Goal: Check status

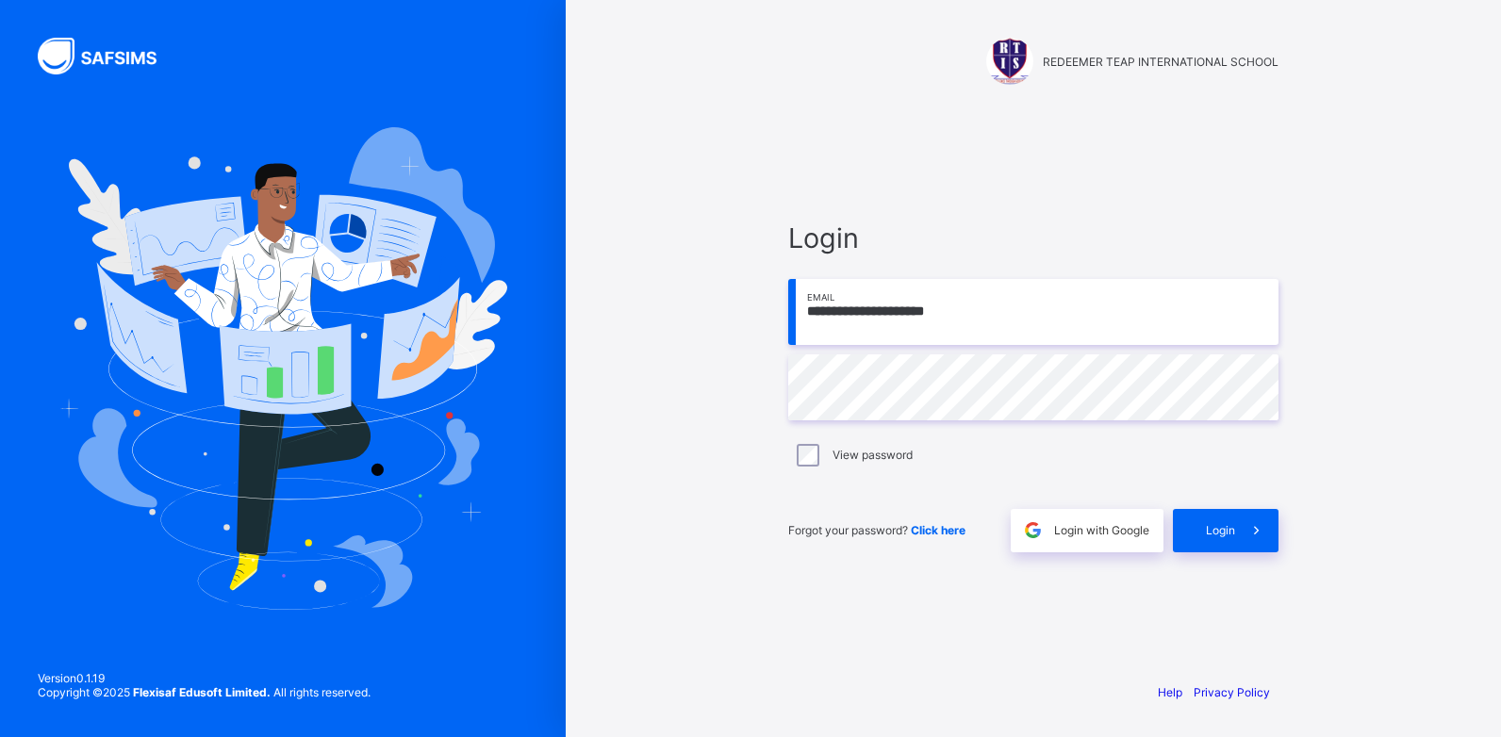
type input "**********"
click at [1228, 524] on span "Login" at bounding box center [1220, 530] width 29 height 14
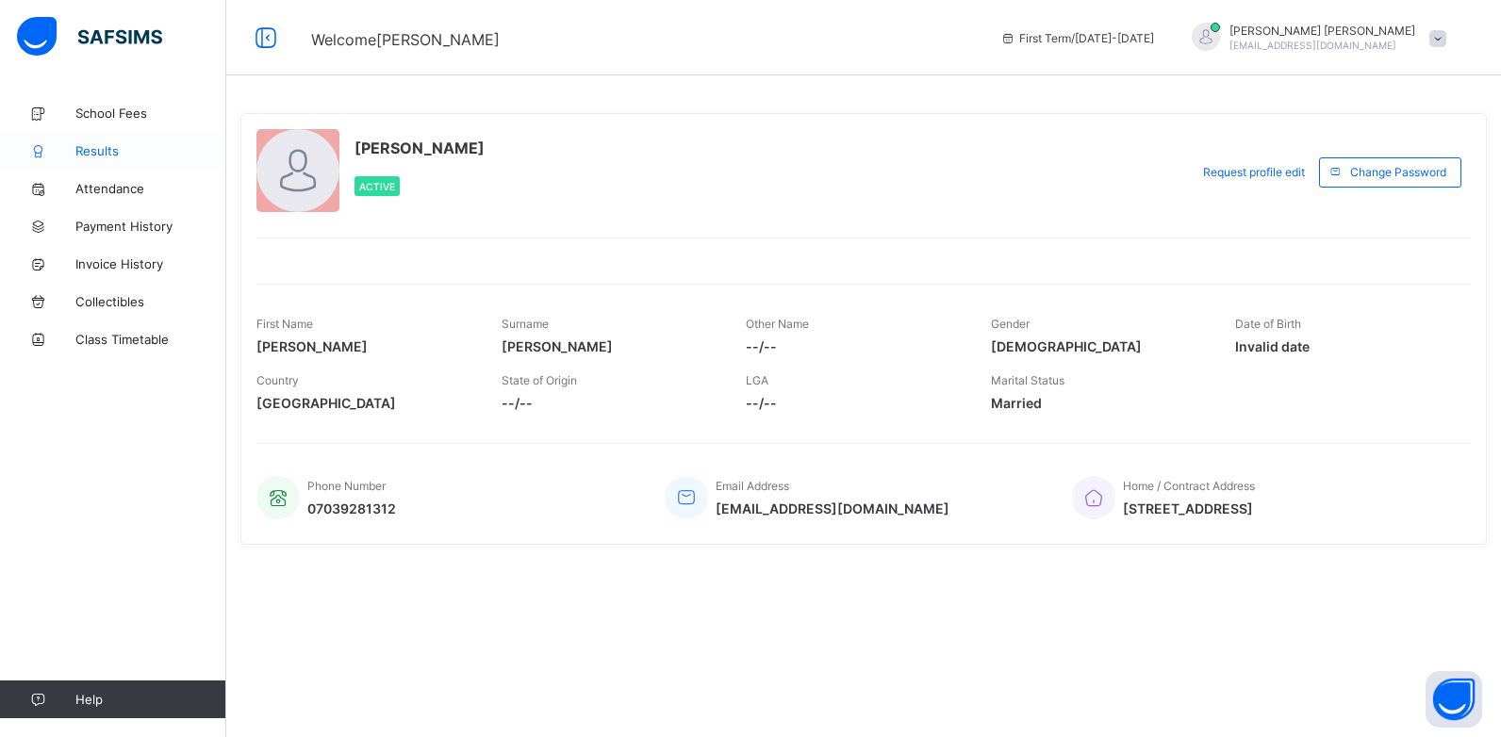
click at [92, 155] on span "Results" at bounding box center [150, 150] width 151 height 15
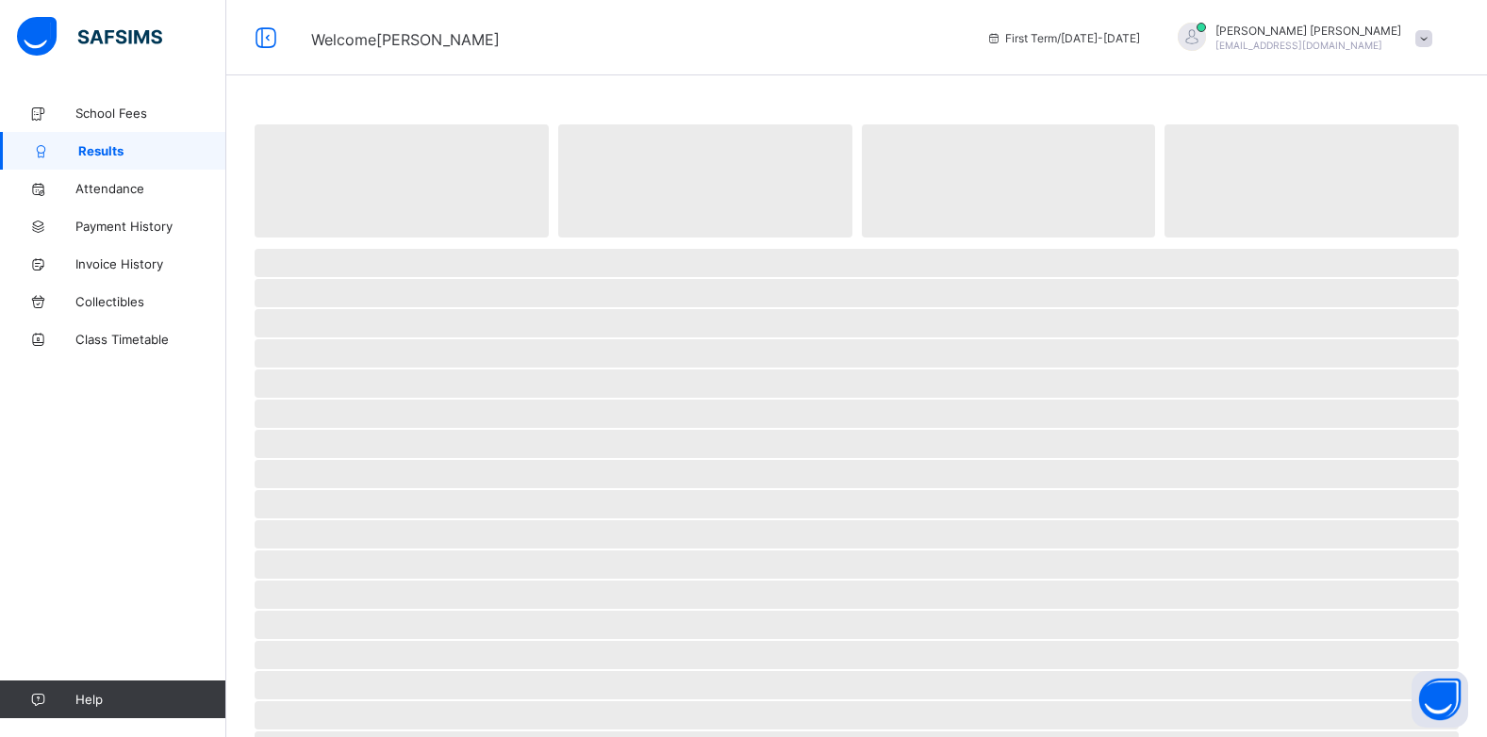
click at [92, 155] on span "Results" at bounding box center [152, 150] width 148 height 15
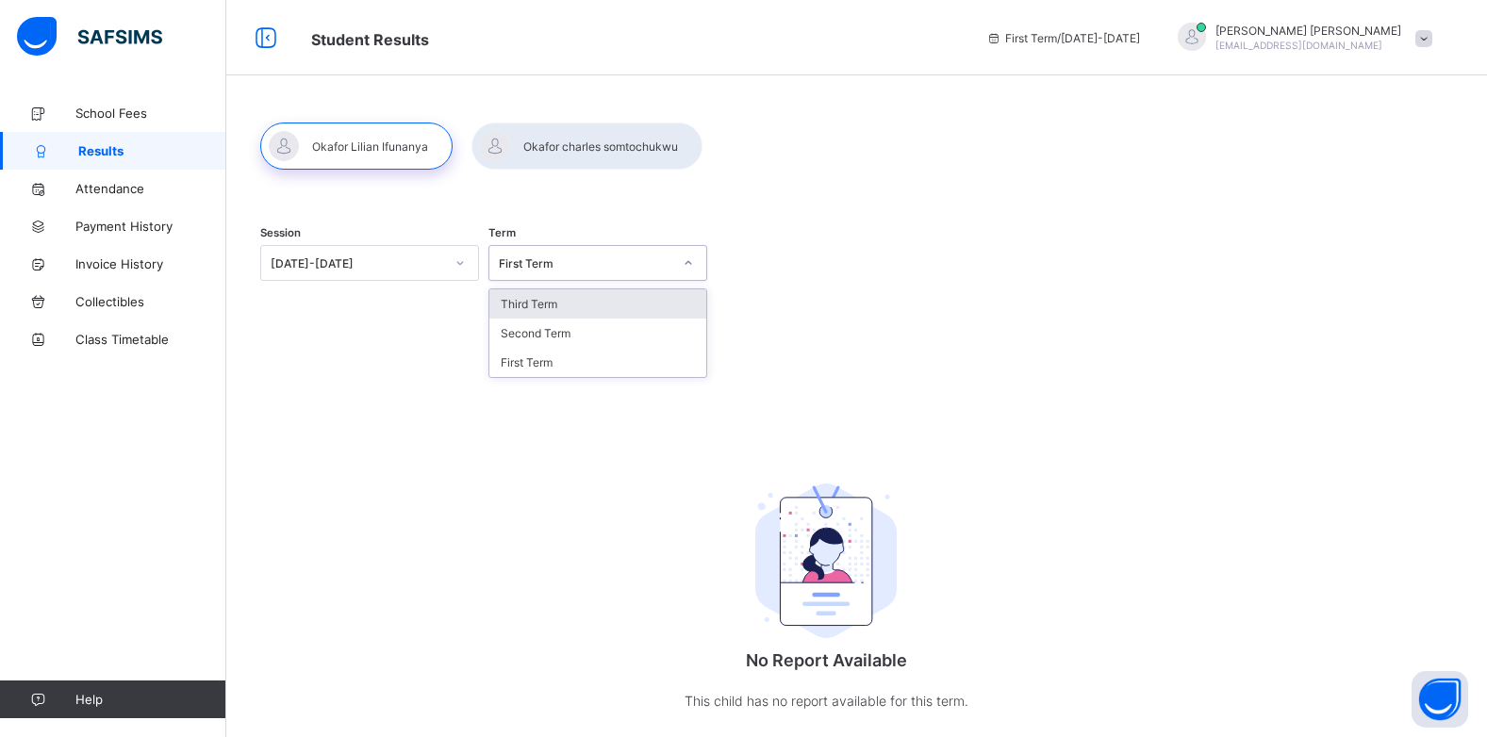
drag, startPoint x: 625, startPoint y: 269, endPoint x: 554, endPoint y: 306, distance: 80.1
click at [554, 281] on div "option Third Term focused, 1 of 3. 3 results available. Use Up and Down to choo…" at bounding box center [597, 263] width 219 height 36
click at [554, 306] on div "Third Term" at bounding box center [597, 303] width 217 height 29
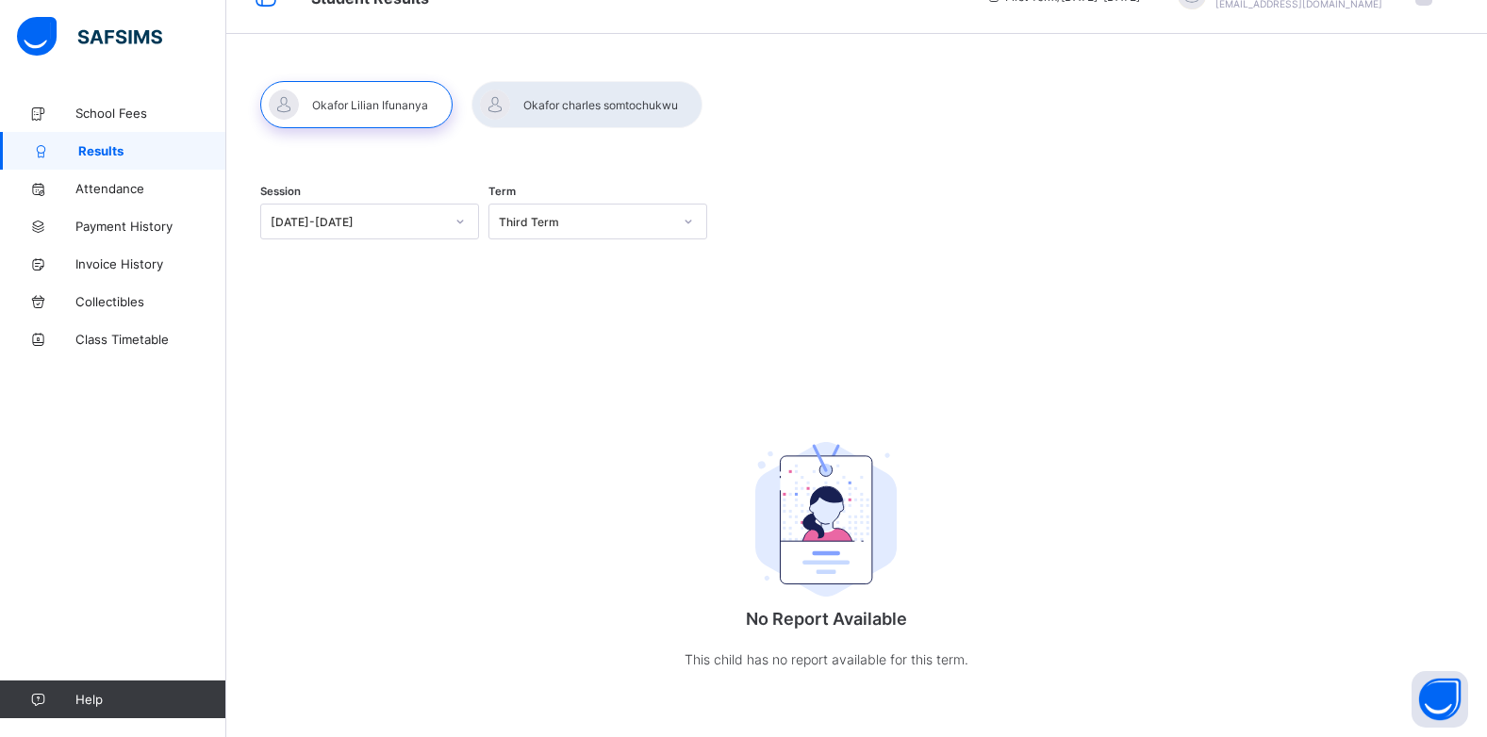
drag, startPoint x: 765, startPoint y: 688, endPoint x: 847, endPoint y: 688, distance: 82.0
drag, startPoint x: 847, startPoint y: 688, endPoint x: 640, endPoint y: 694, distance: 206.5
drag, startPoint x: 640, startPoint y: 694, endPoint x: 617, endPoint y: 701, distance: 24.7
drag, startPoint x: 617, startPoint y: 701, endPoint x: 719, endPoint y: 675, distance: 106.1
drag, startPoint x: 827, startPoint y: 698, endPoint x: 694, endPoint y: 669, distance: 135.9
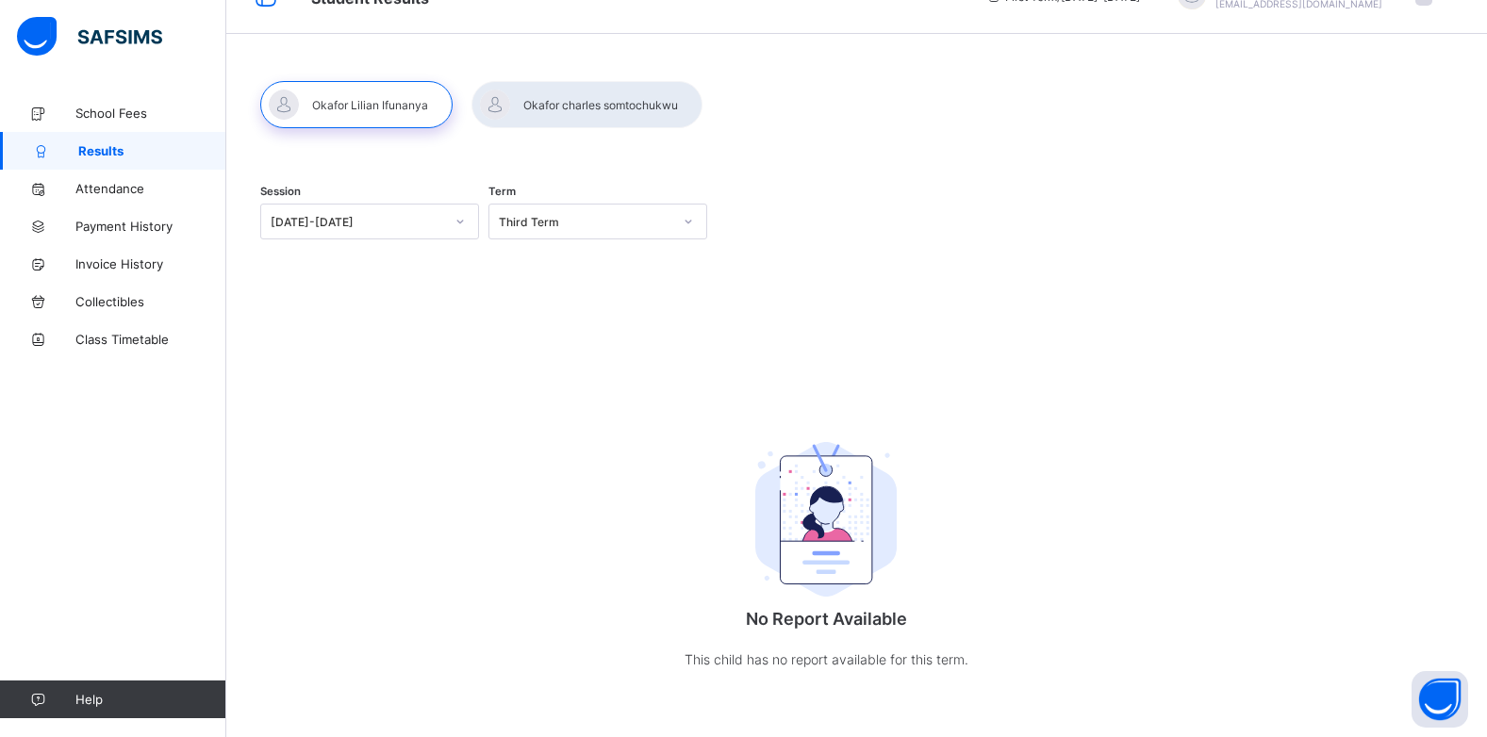
drag, startPoint x: 694, startPoint y: 669, endPoint x: 638, endPoint y: 638, distance: 63.7
drag, startPoint x: 638, startPoint y: 638, endPoint x: 942, endPoint y: 690, distance: 308.0
click at [941, 690] on div "No Report Available This child has no report available for this term." at bounding box center [825, 549] width 377 height 319
drag, startPoint x: 896, startPoint y: 687, endPoint x: 848, endPoint y: 647, distance: 62.9
drag, startPoint x: 848, startPoint y: 647, endPoint x: 750, endPoint y: 706, distance: 113.8
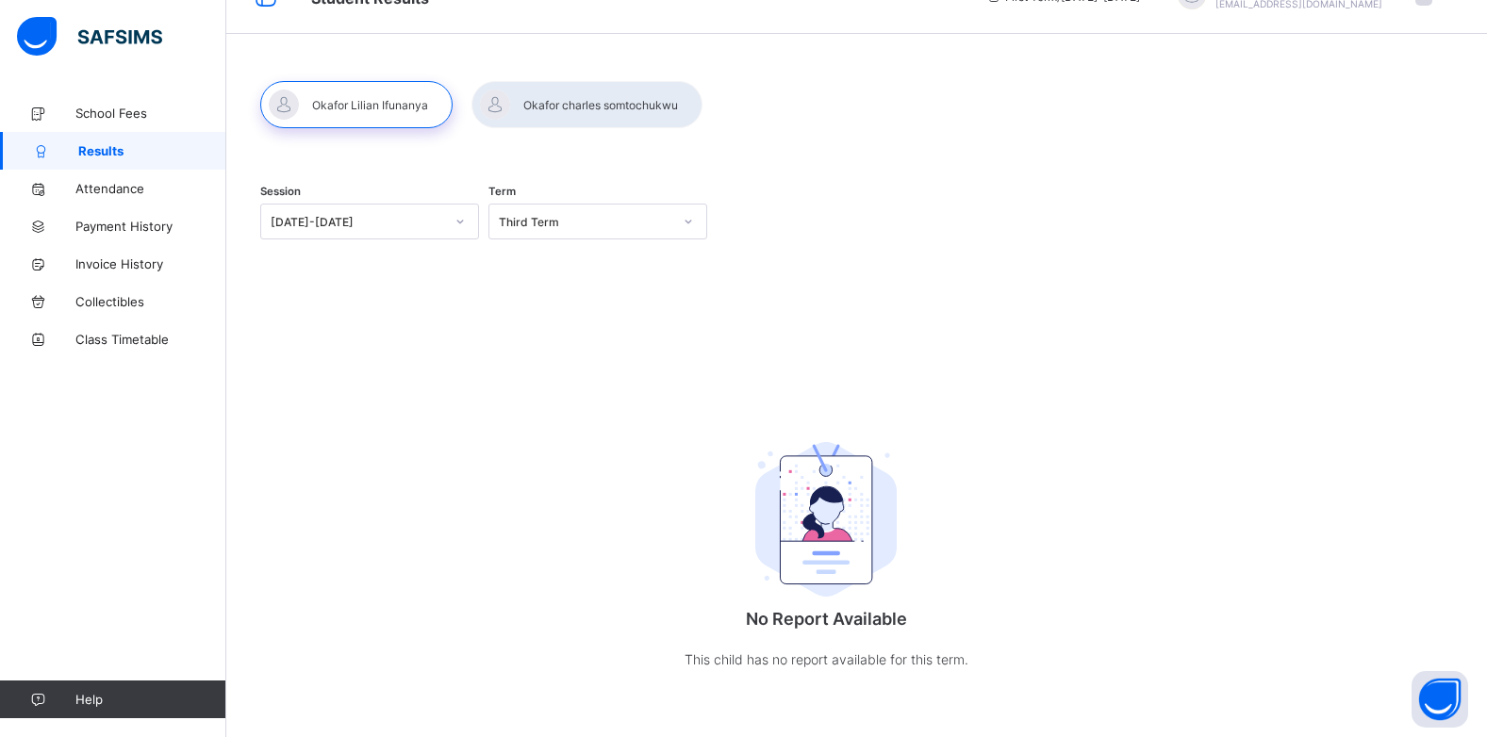
drag, startPoint x: 750, startPoint y: 706, endPoint x: 571, endPoint y: 504, distance: 269.8
click at [571, 504] on div "Session 2025-2026 Term Third Term No Report Available This child has no report …" at bounding box center [825, 437] width 1131 height 543
drag, startPoint x: 571, startPoint y: 504, endPoint x: 467, endPoint y: 542, distance: 111.2
click at [467, 542] on div "Session 2025-2026 Term Third Term No Report Available This child has no report …" at bounding box center [825, 437] width 1131 height 543
click at [464, 542] on div "Session 2025-2026 Term Third Term No Report Available This child has no report …" at bounding box center [825, 437] width 1131 height 543
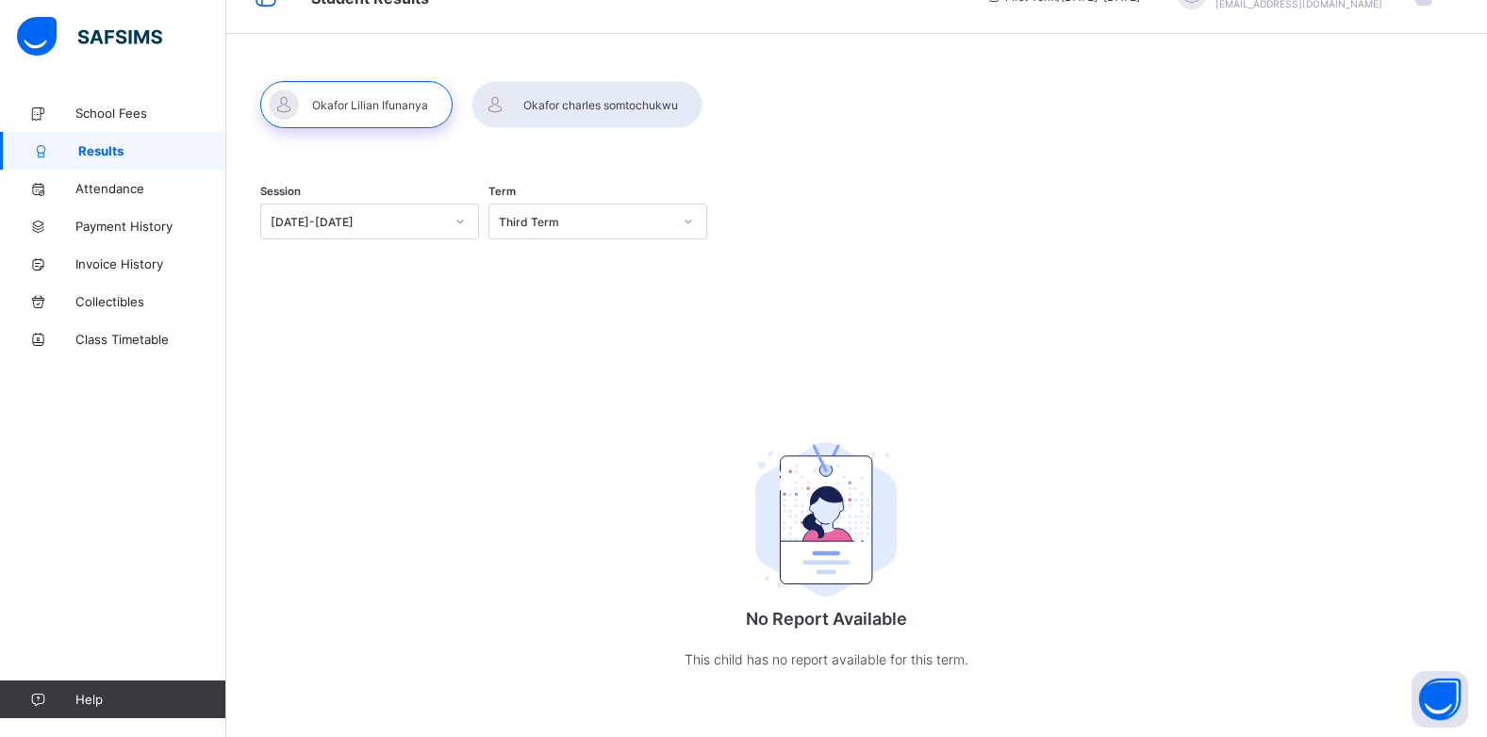
drag, startPoint x: 464, startPoint y: 542, endPoint x: 467, endPoint y: 219, distance: 323.4
click at [497, 99] on div at bounding box center [586, 104] width 231 height 47
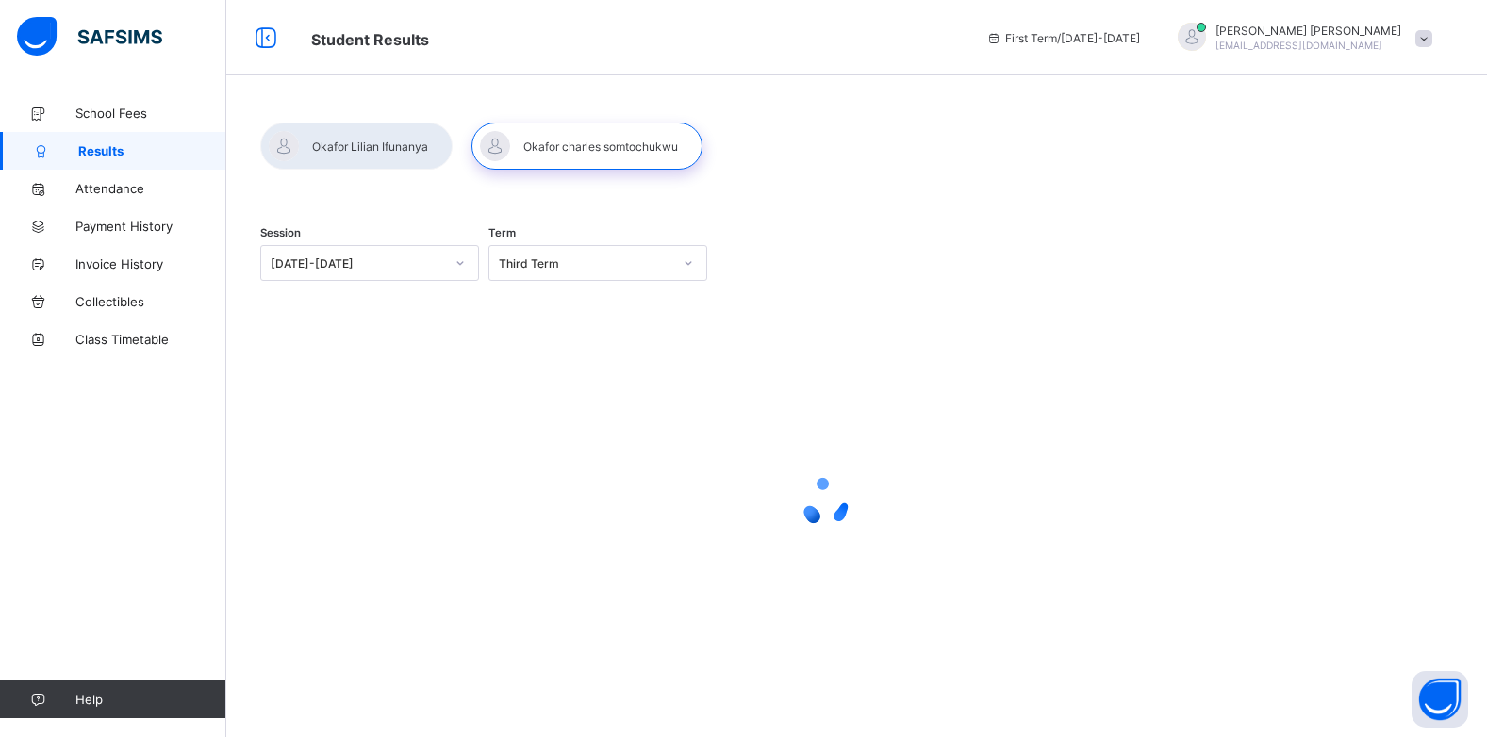
scroll to position [0, 0]
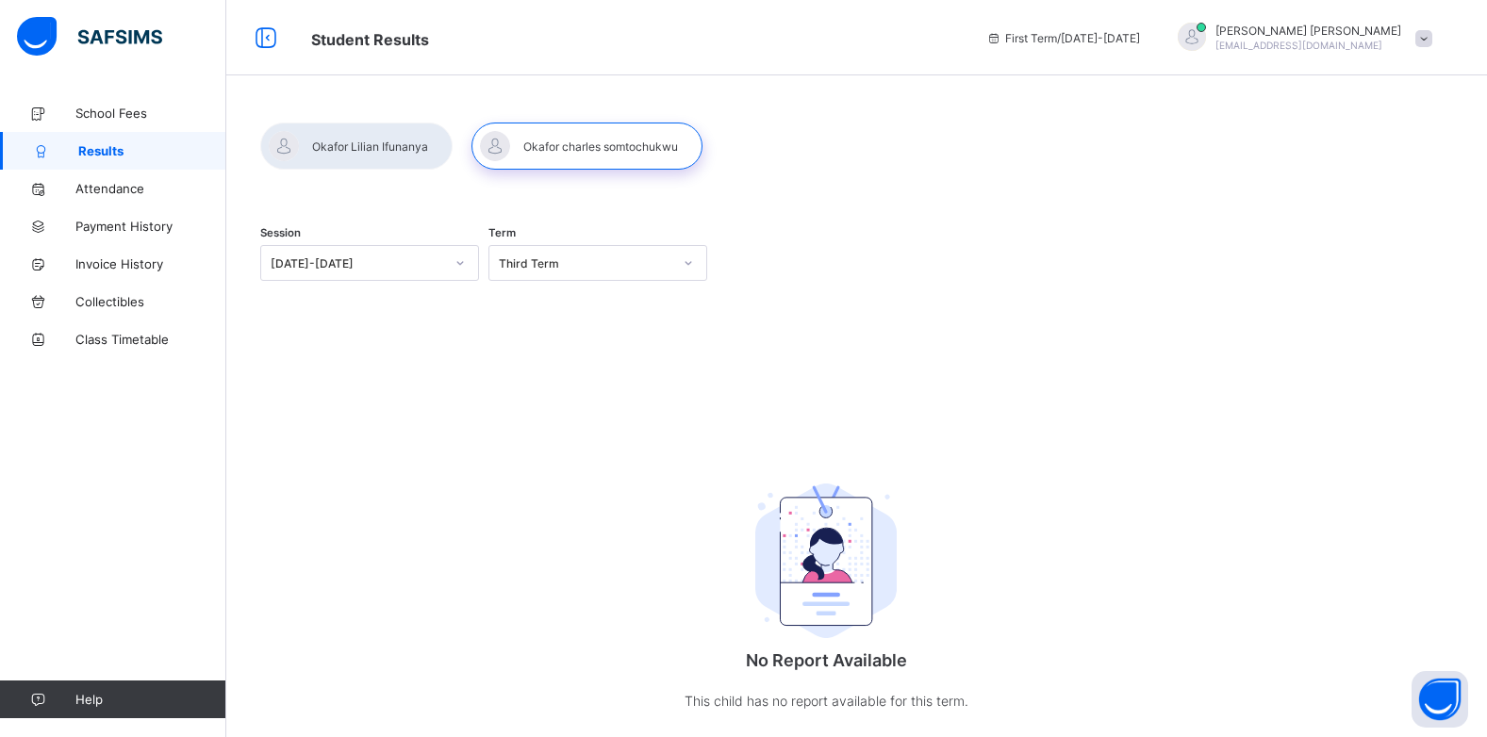
click at [336, 511] on div "Session 2025-2026 Term Third Term No Report Available This child has no report …" at bounding box center [825, 478] width 1131 height 543
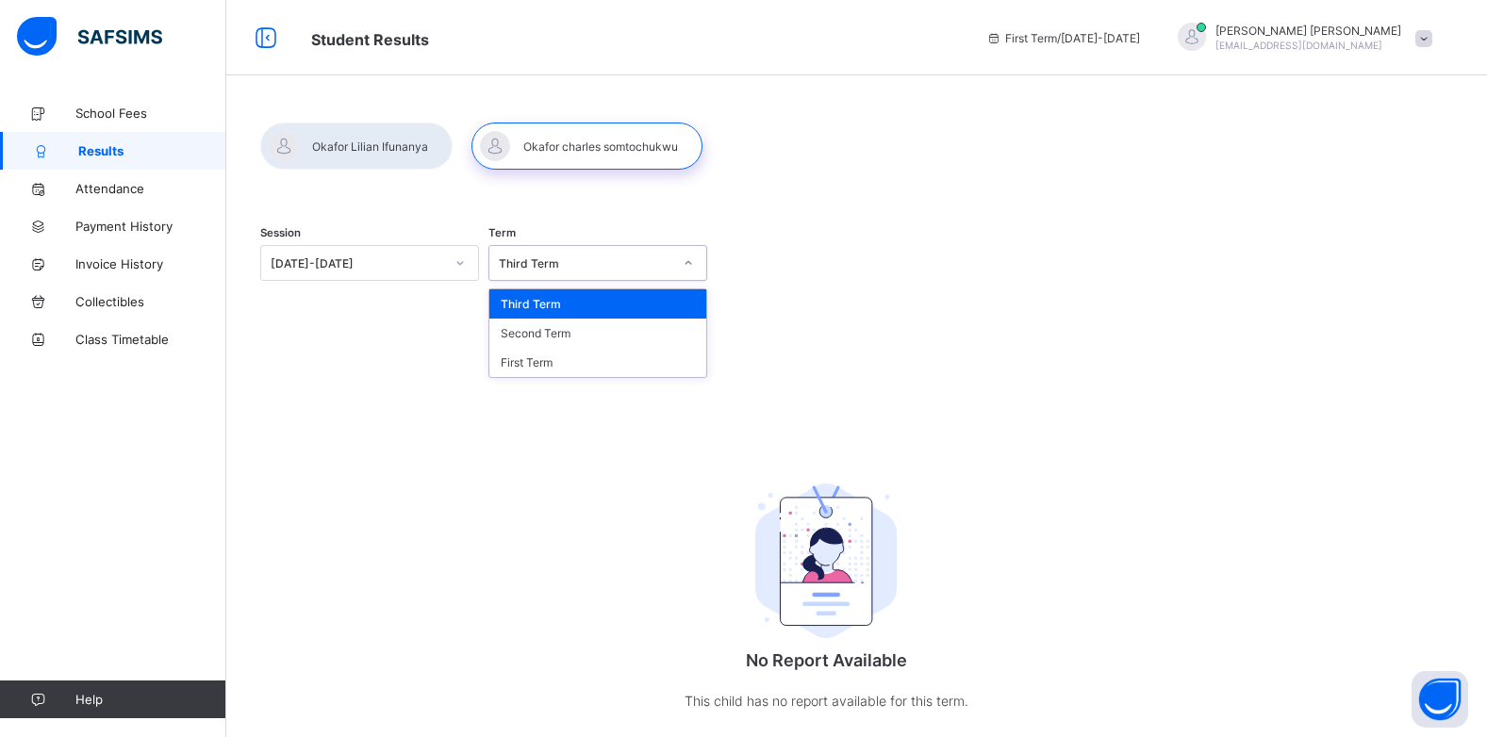
drag, startPoint x: 554, startPoint y: 254, endPoint x: 554, endPoint y: 275, distance: 21.7
click at [554, 275] on div "Third Term" at bounding box center [579, 263] width 181 height 26
drag, startPoint x: 499, startPoint y: 347, endPoint x: 573, endPoint y: 255, distance: 117.9
click at [573, 256] on div "Third Term" at bounding box center [585, 263] width 173 height 14
click at [549, 323] on div "Second Term" at bounding box center [597, 333] width 217 height 29
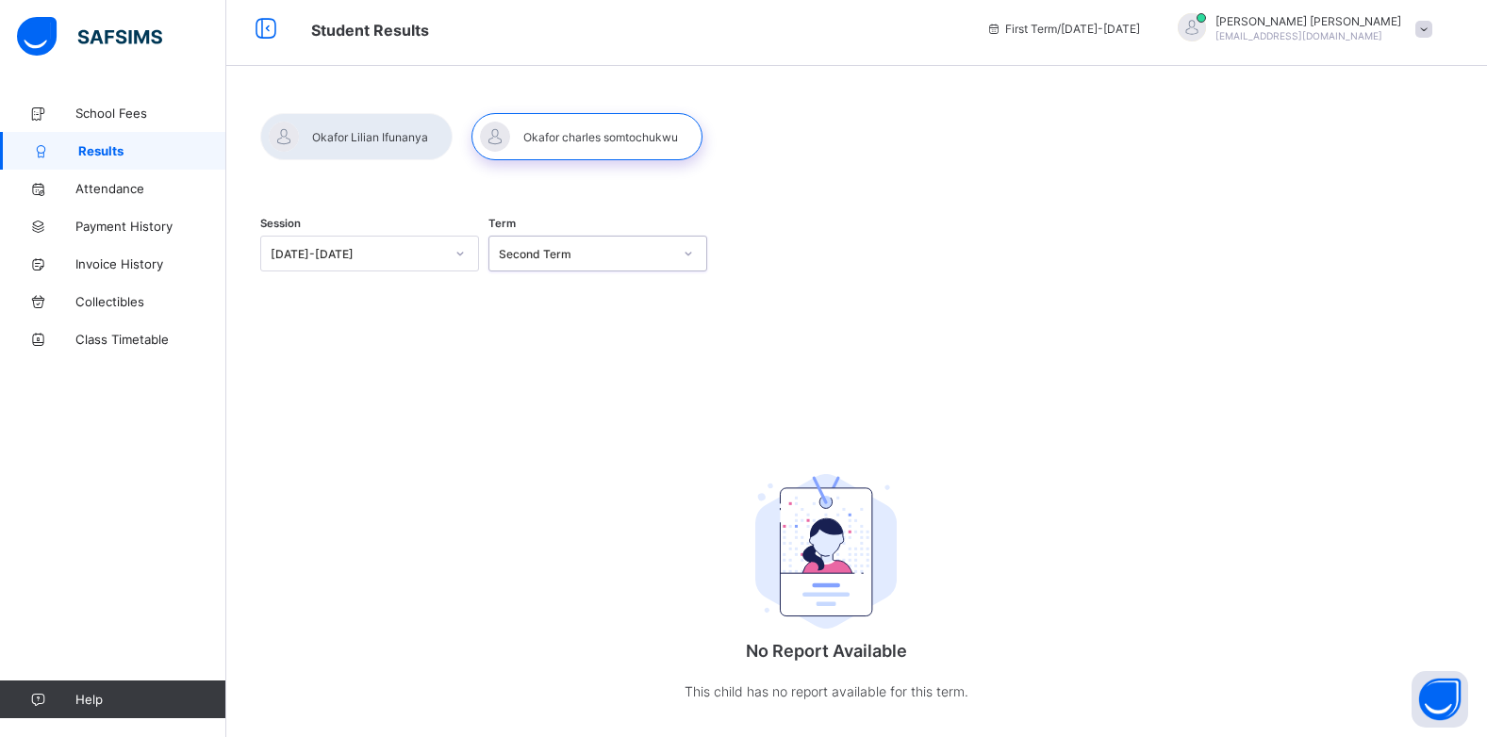
scroll to position [41, 0]
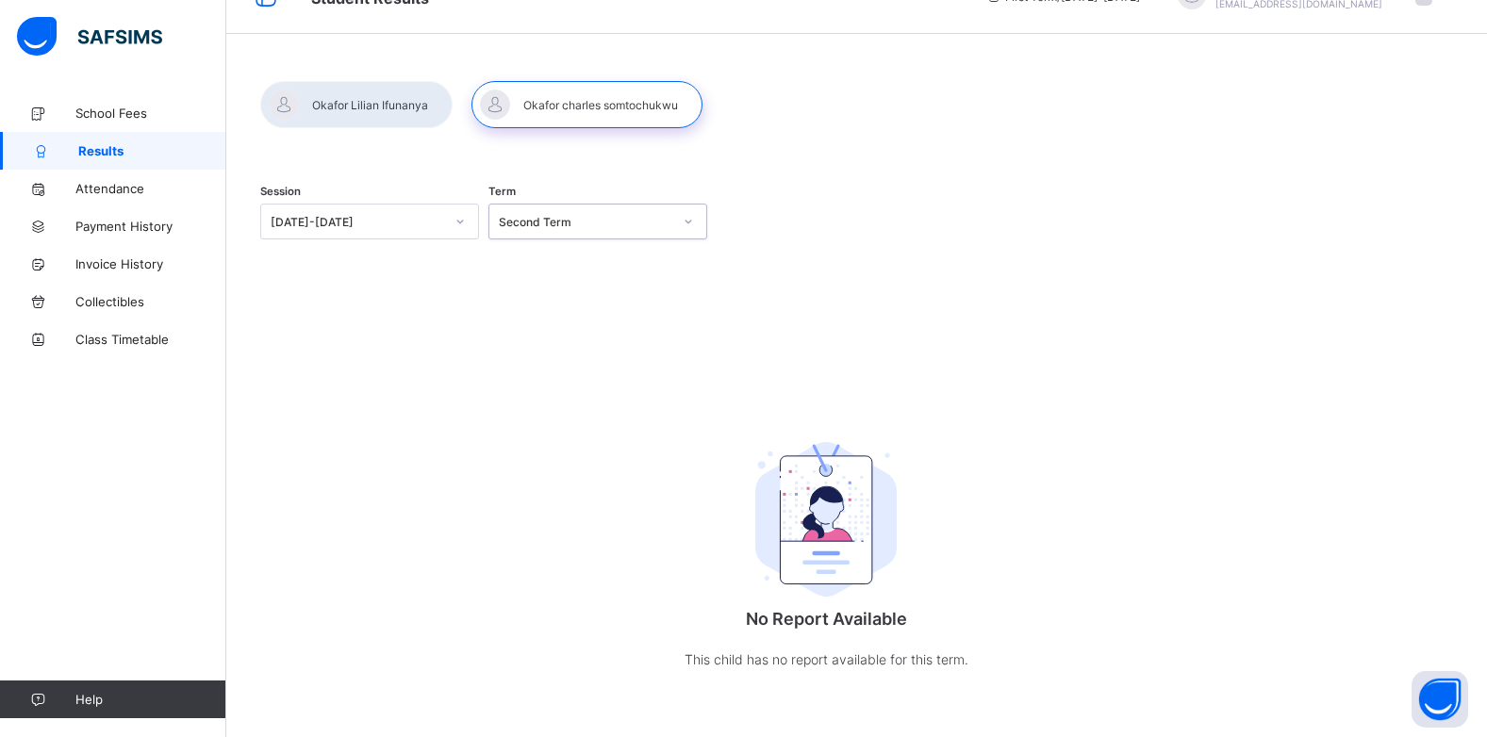
click at [577, 215] on div "Second Term" at bounding box center [585, 222] width 173 height 14
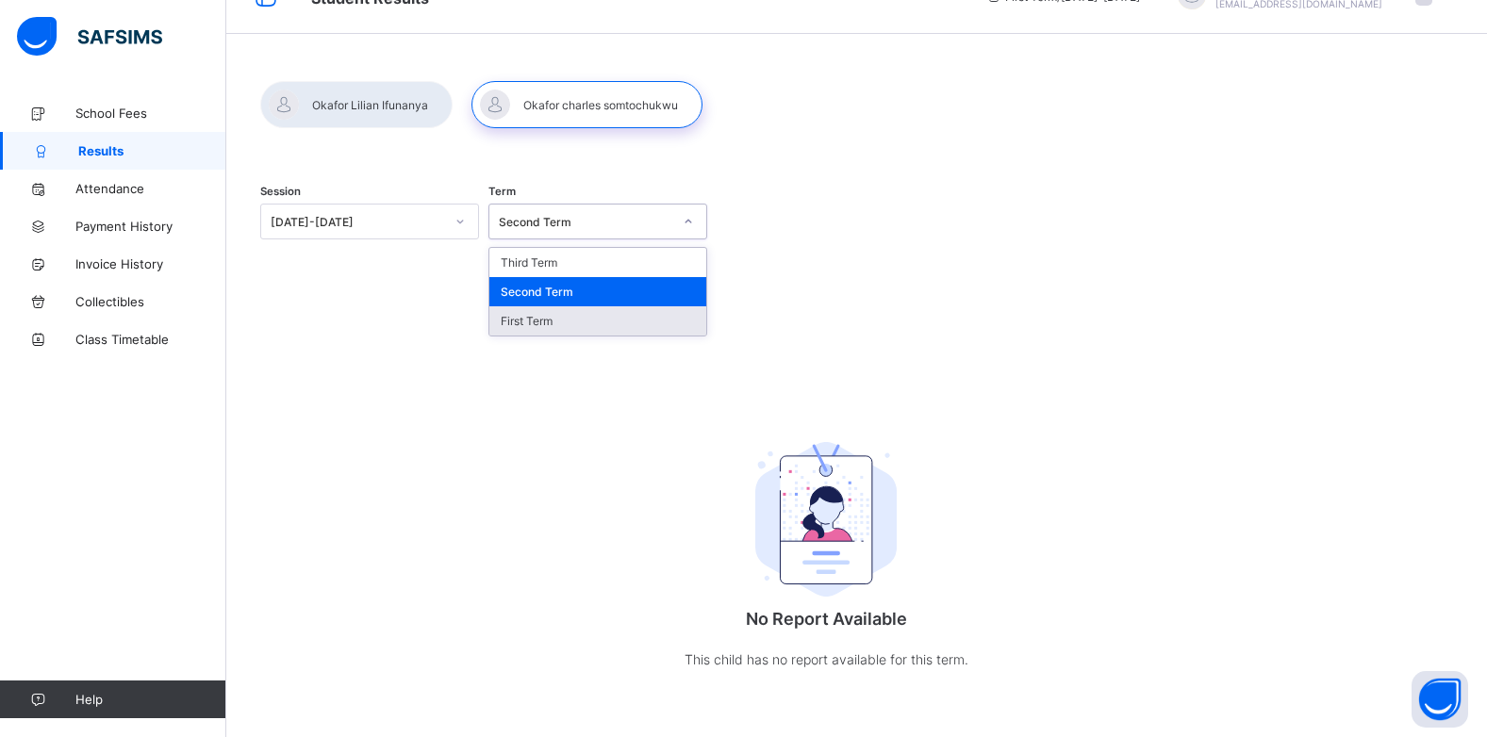
click at [549, 309] on div "First Term" at bounding box center [597, 320] width 217 height 29
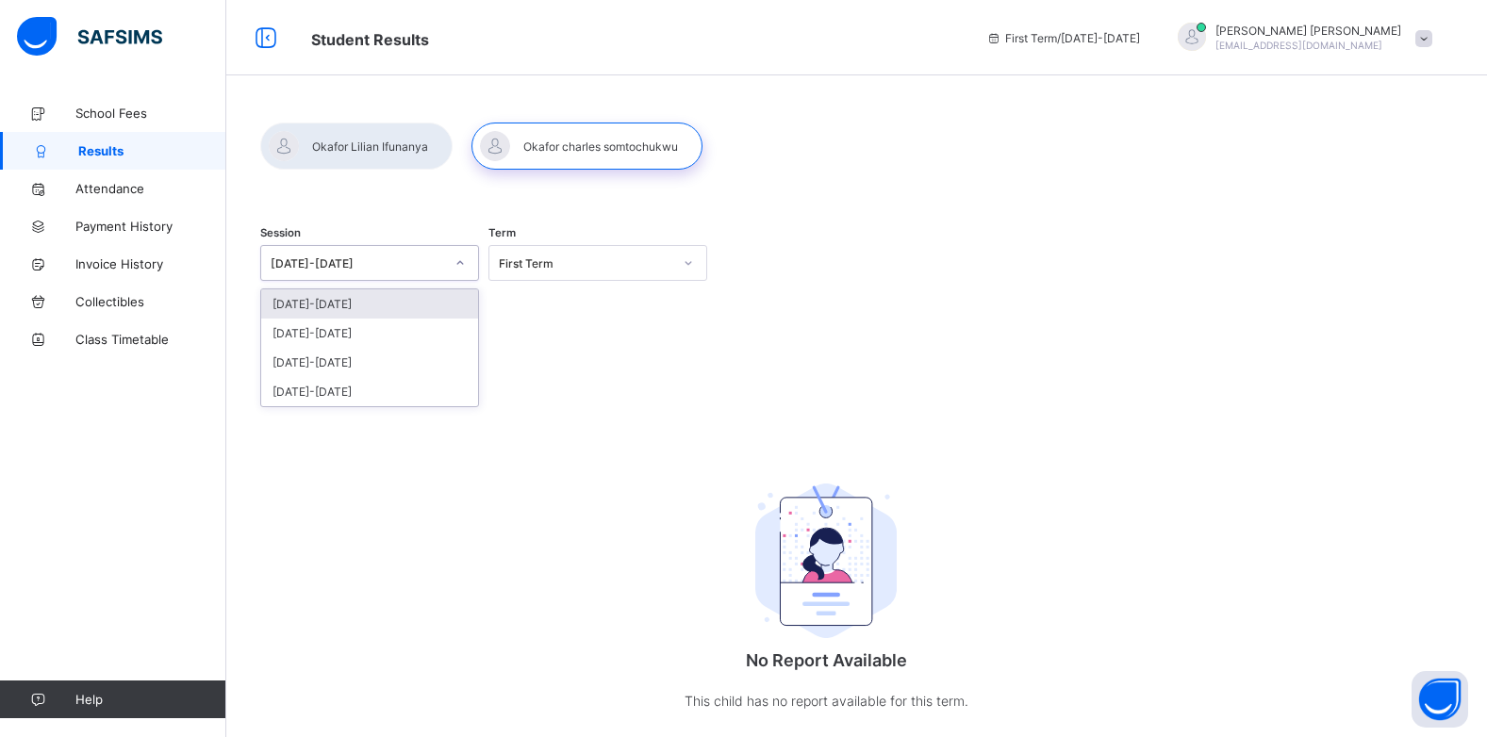
click at [383, 265] on div "2025-2026" at bounding box center [357, 263] width 173 height 14
click at [368, 325] on div "[DATE]-[DATE]" at bounding box center [369, 333] width 217 height 29
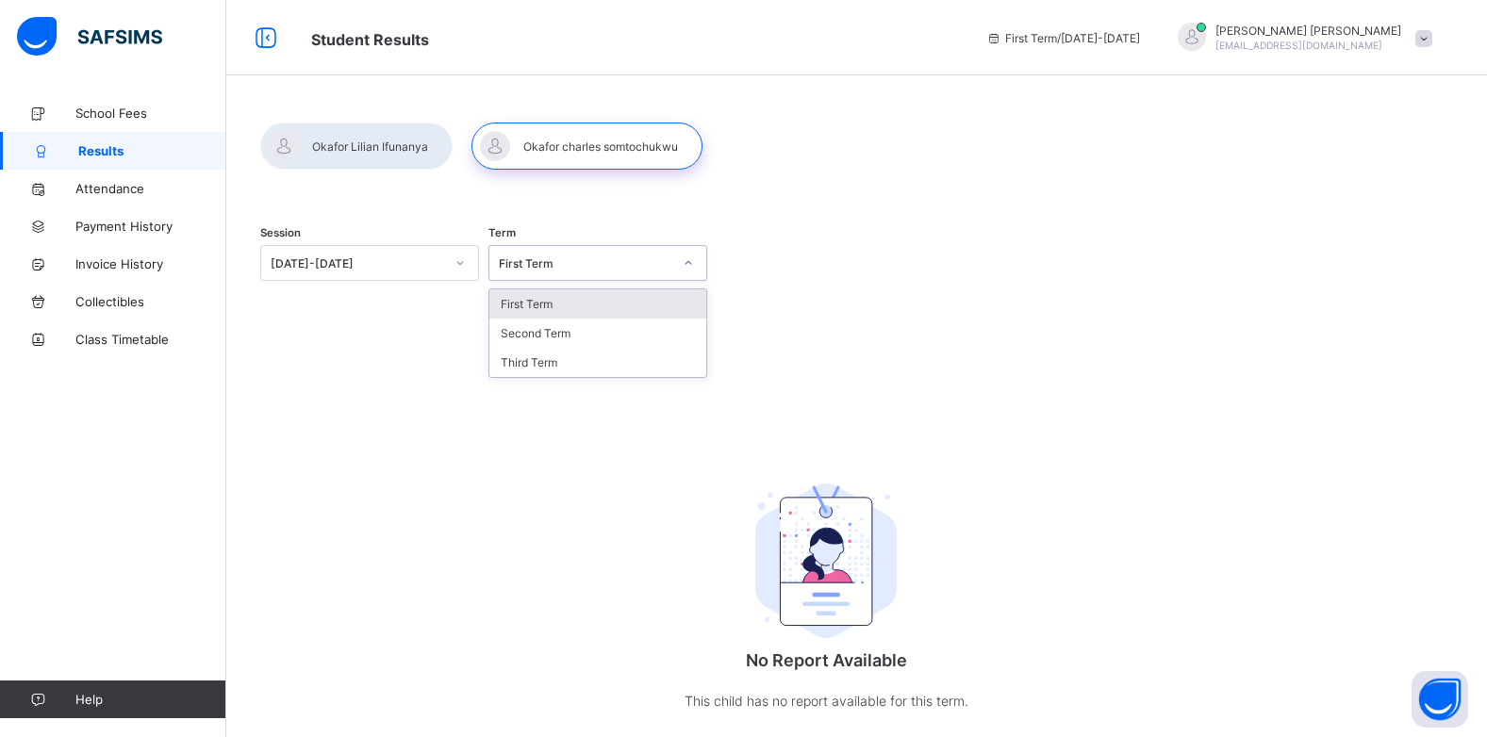
click at [577, 249] on div "First Term" at bounding box center [597, 263] width 219 height 36
click at [558, 363] on div "Third Term" at bounding box center [597, 362] width 217 height 29
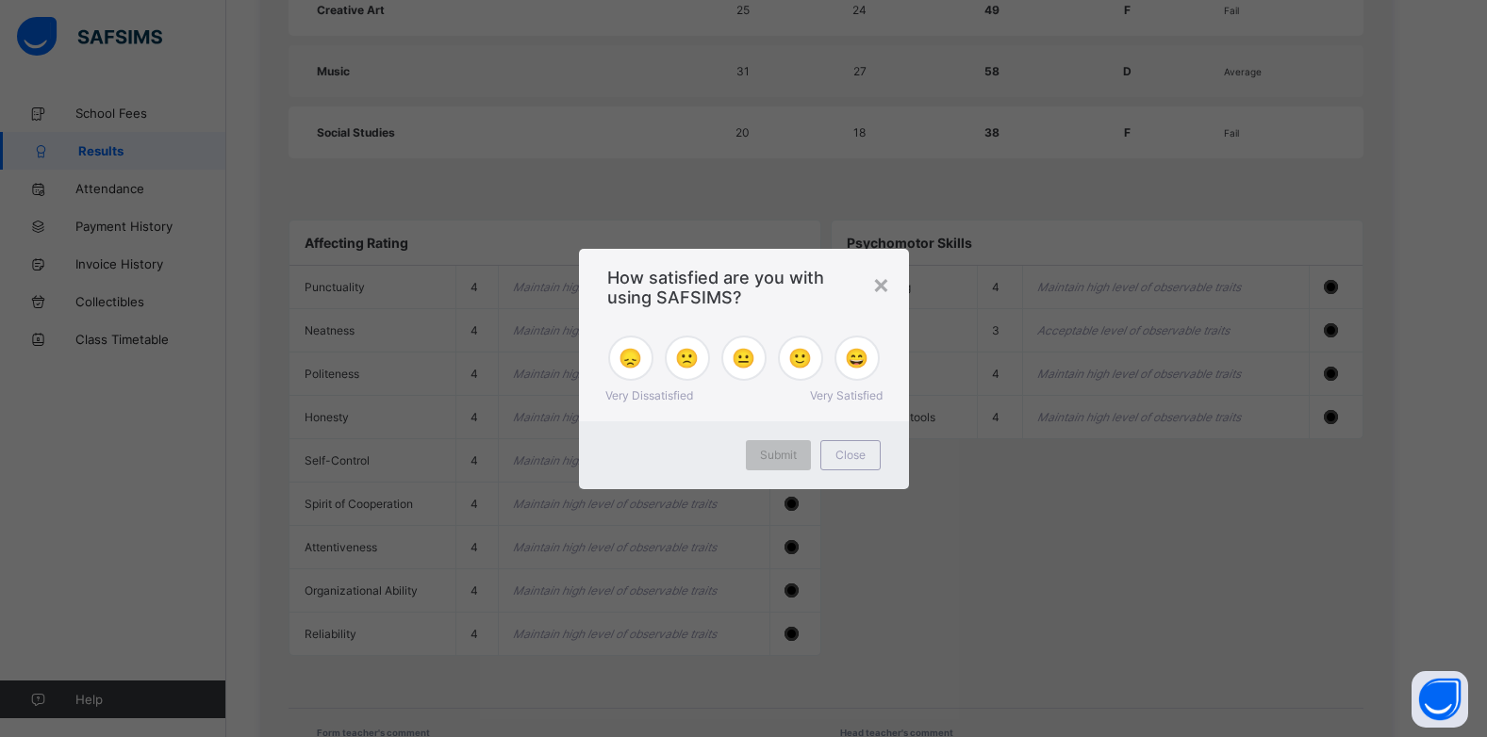
scroll to position [1894, 0]
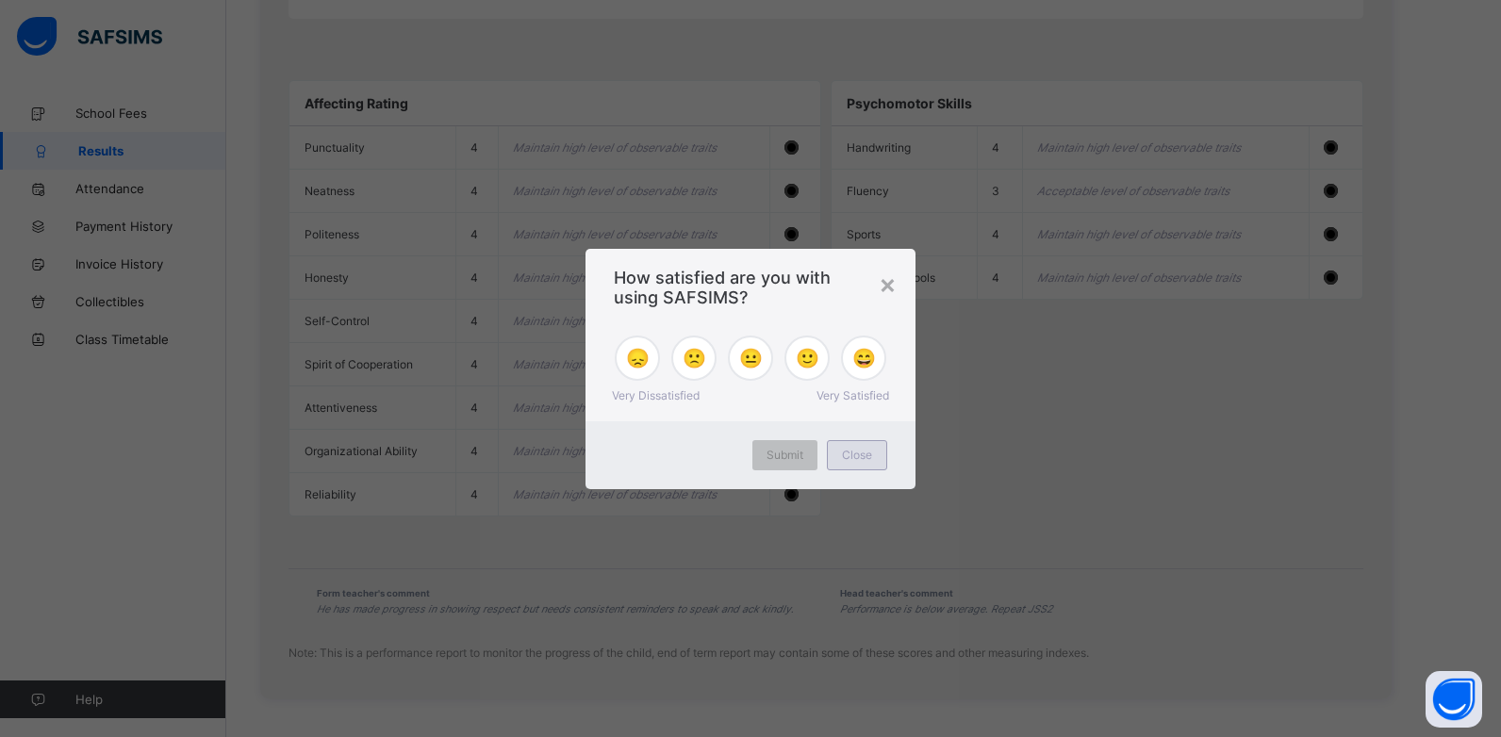
click at [837, 446] on div "Close" at bounding box center [857, 455] width 60 height 30
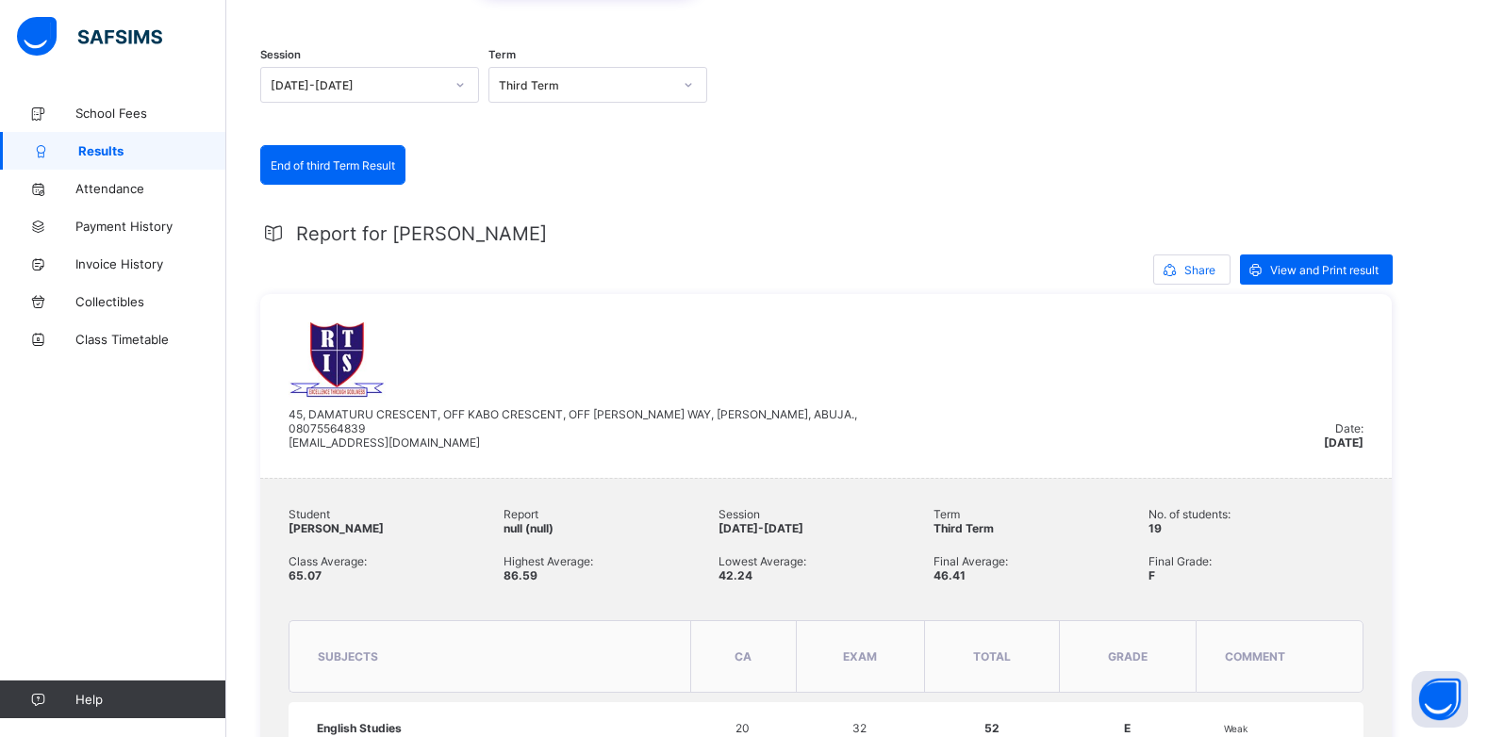
scroll to position [8, 0]
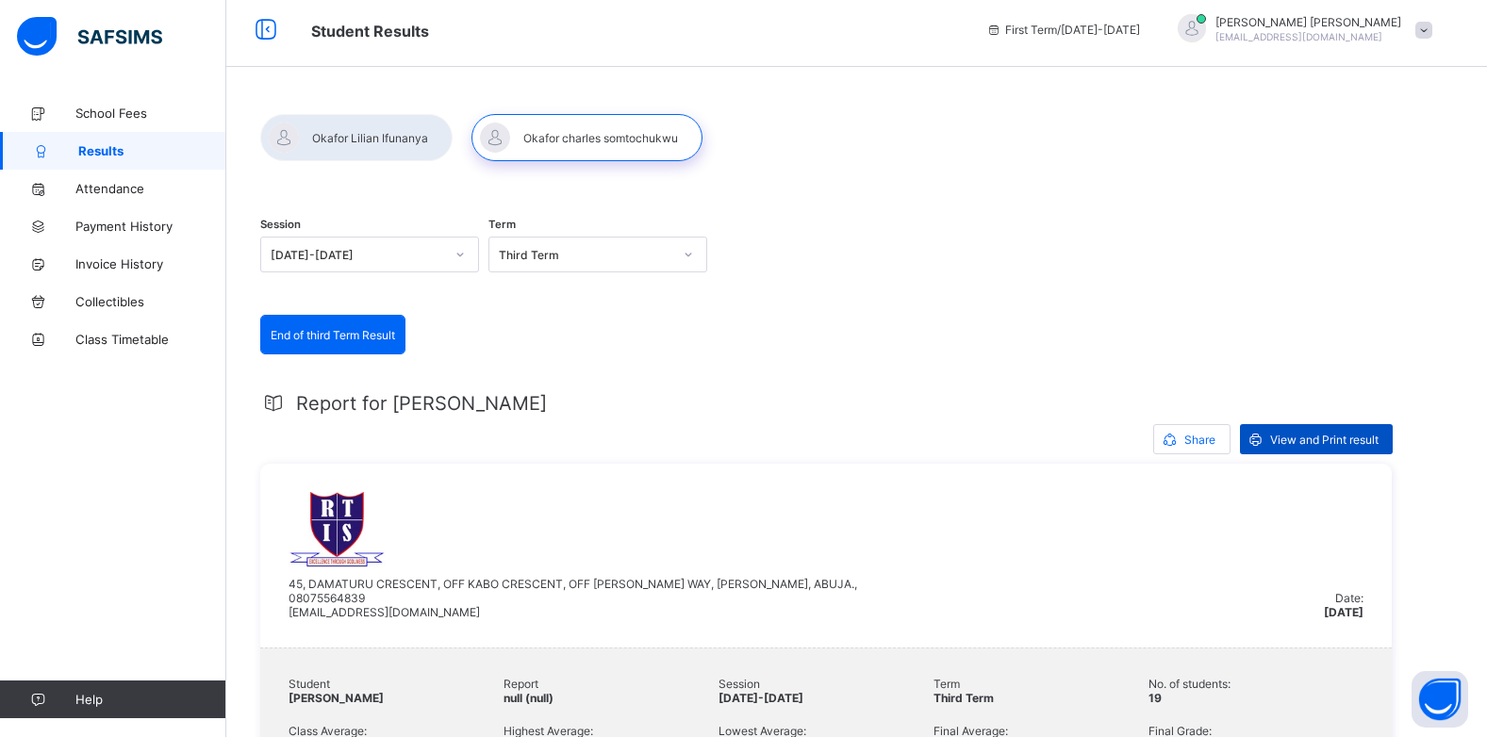
click at [1277, 435] on span "View and Print result" at bounding box center [1324, 440] width 108 height 14
click at [389, 153] on div at bounding box center [356, 137] width 192 height 47
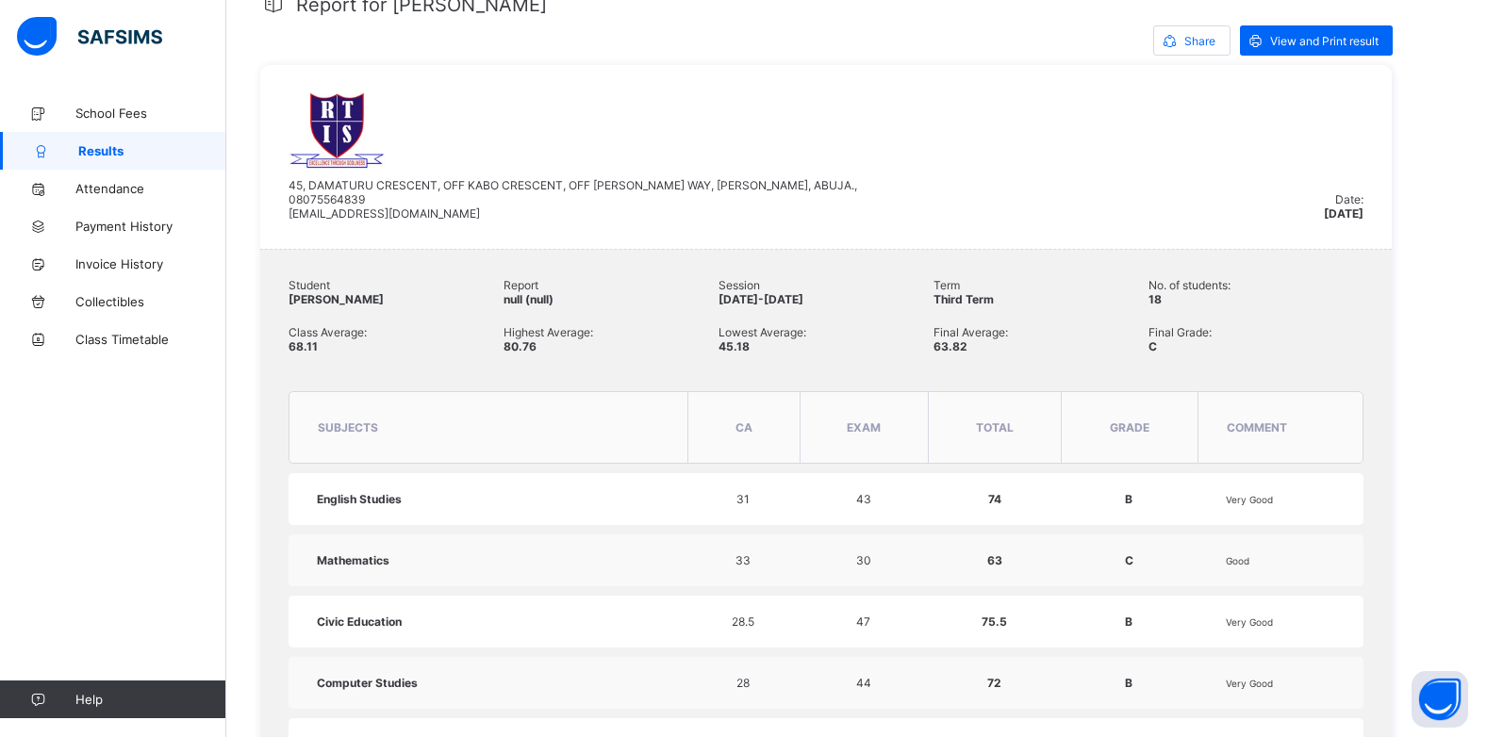
scroll to position [283, 0]
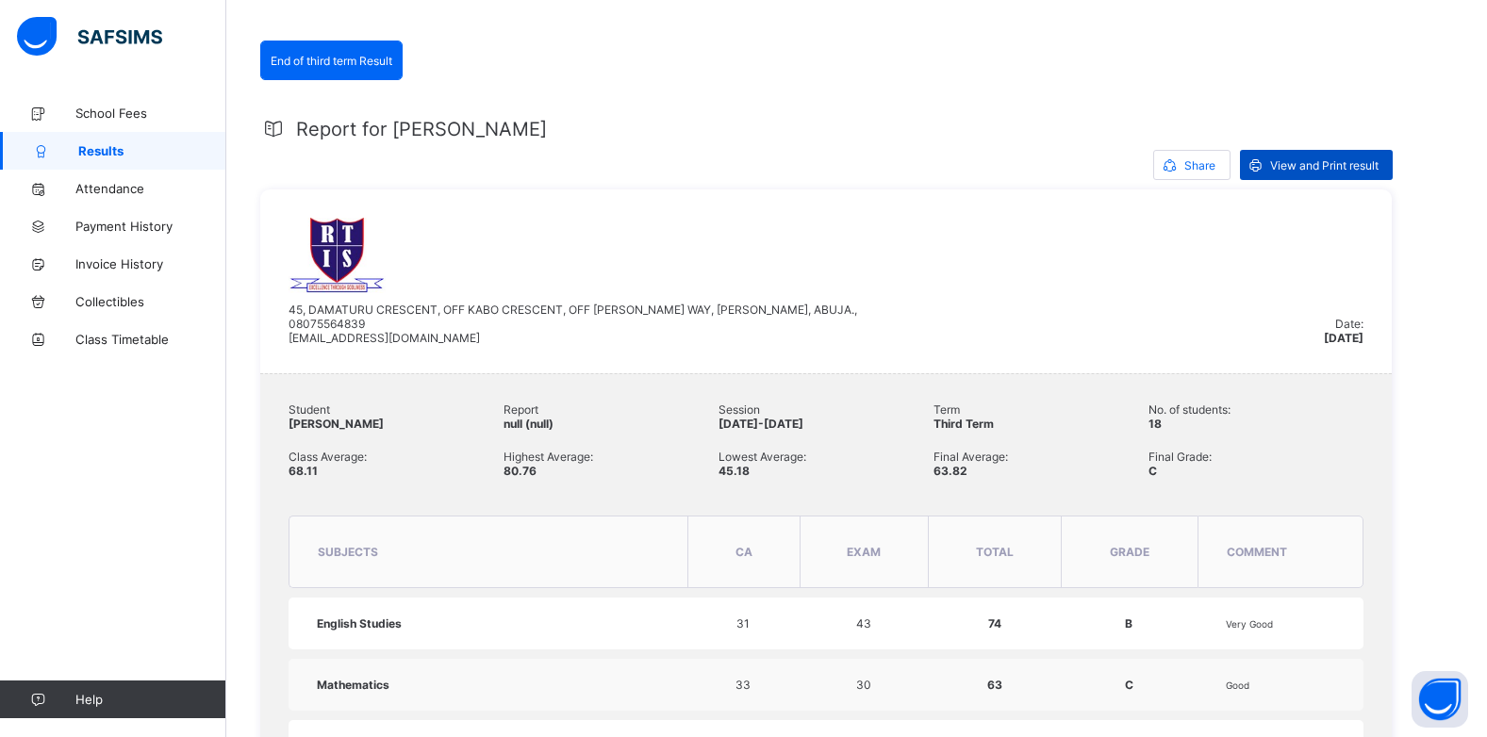
click at [1292, 173] on div "View and Print result" at bounding box center [1316, 165] width 153 height 30
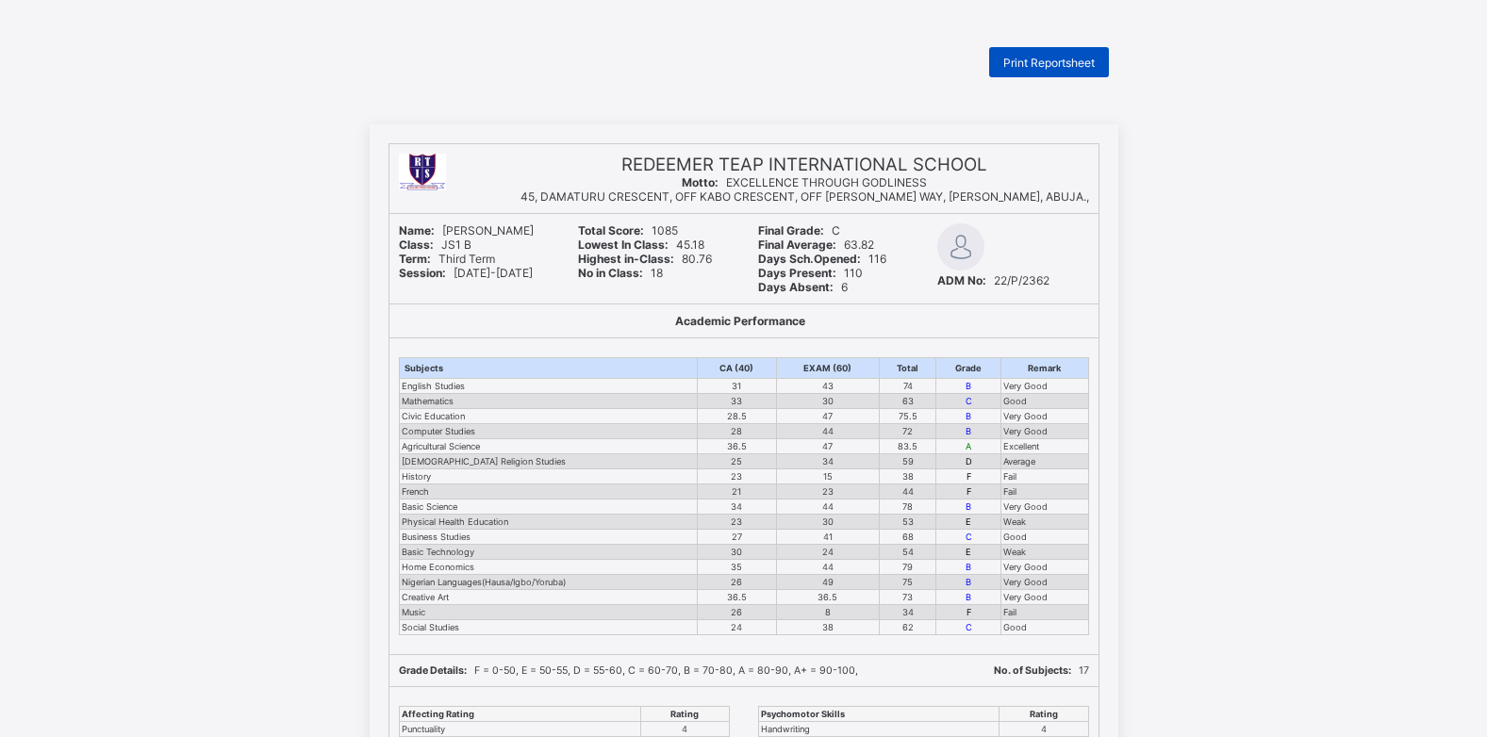
click at [1043, 69] on span "Print Reportsheet" at bounding box center [1048, 63] width 91 height 14
